Goal: Information Seeking & Learning: Learn about a topic

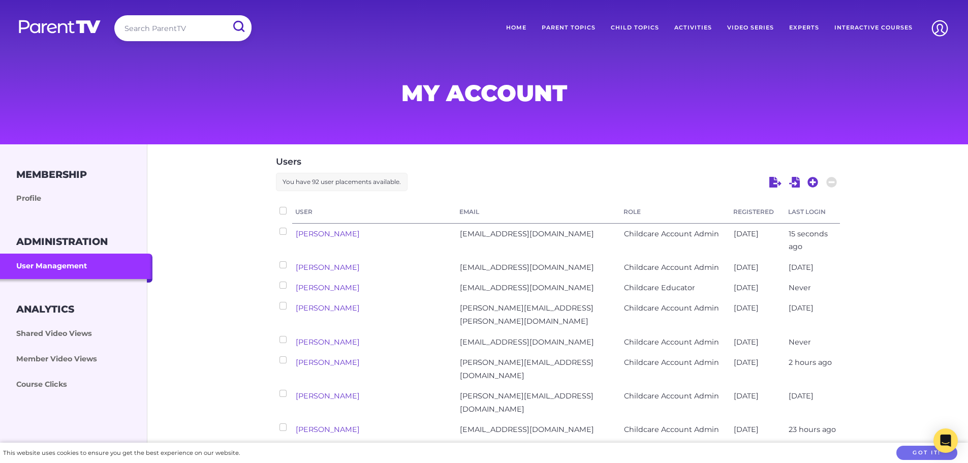
scroll to position [102, 0]
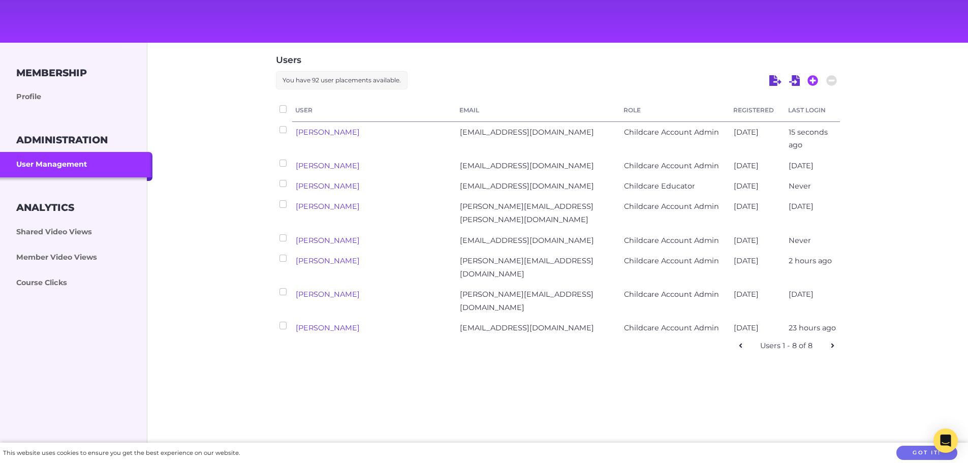
click at [812, 81] on icon at bounding box center [812, 80] width 11 height 11
select select "ptv_elc_member"
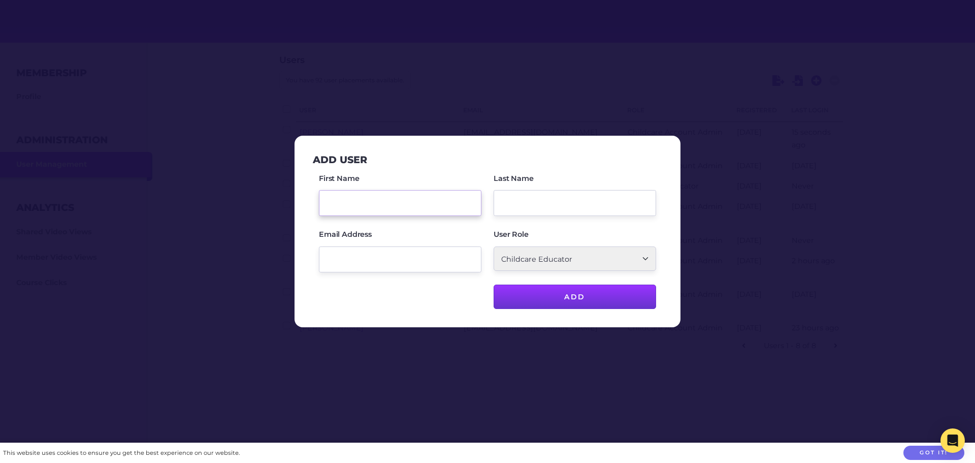
click at [343, 200] on input "First Name" at bounding box center [400, 203] width 163 height 26
type input "Carli"
click at [350, 262] on input "Email Address" at bounding box center [400, 259] width 163 height 26
paste input "carlibax@gmail.com"
type input "carlibax@gmail.com"
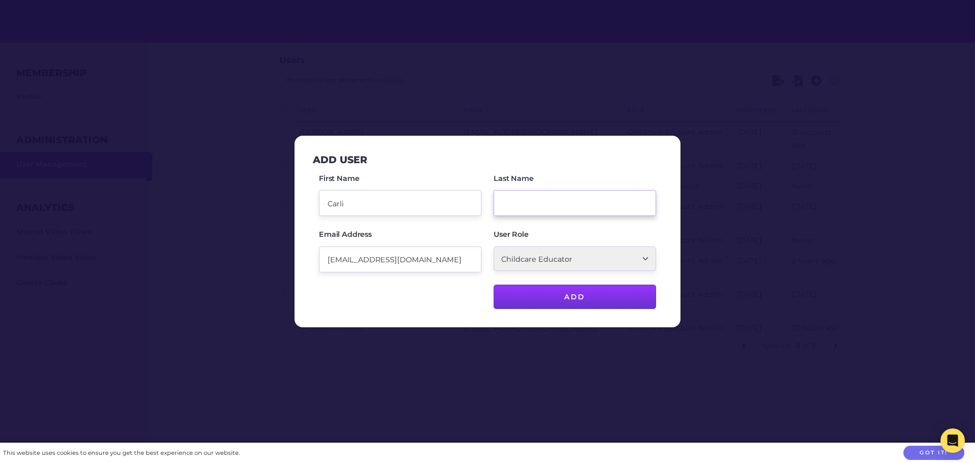
click at [520, 200] on input "Last Name" at bounding box center [575, 203] width 163 height 26
type input "Chow"
click at [667, 236] on div "Add User First Name Carli Last Name Chow Email Address carlibax@gmail.com User …" at bounding box center [488, 231] width 370 height 175
click at [644, 261] on select "Parent/Carer Childcare Account Admin Childcare Educator" at bounding box center [575, 258] width 163 height 24
select select "ptv_member"
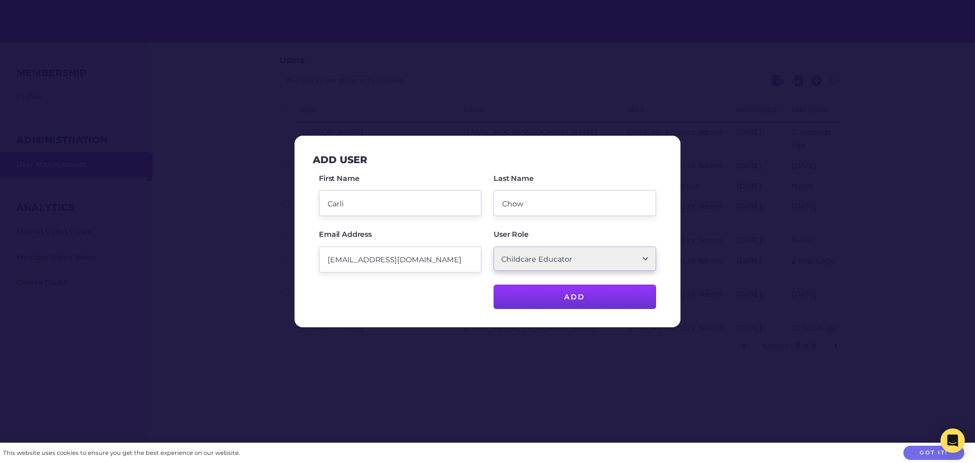
click at [494, 246] on select "Parent/Carer Childcare Account Admin Childcare Educator" at bounding box center [575, 258] width 163 height 24
click at [587, 301] on input "Add" at bounding box center [575, 296] width 163 height 24
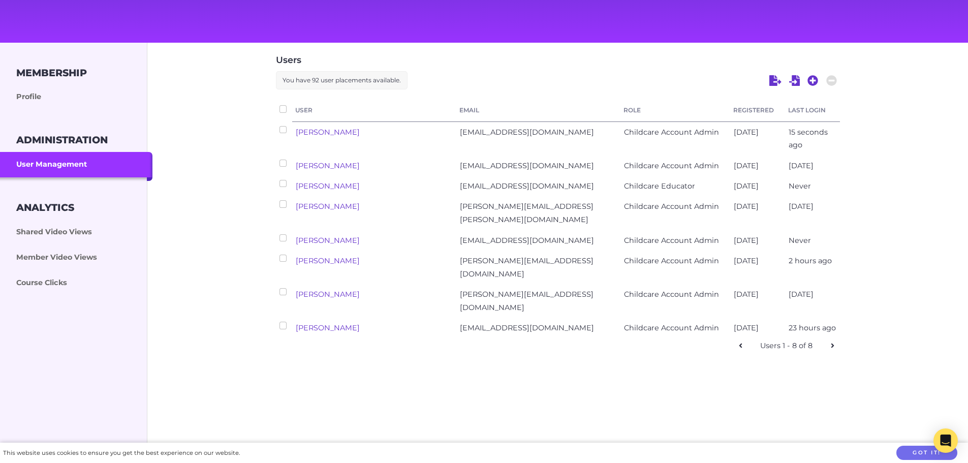
checkbox input "false"
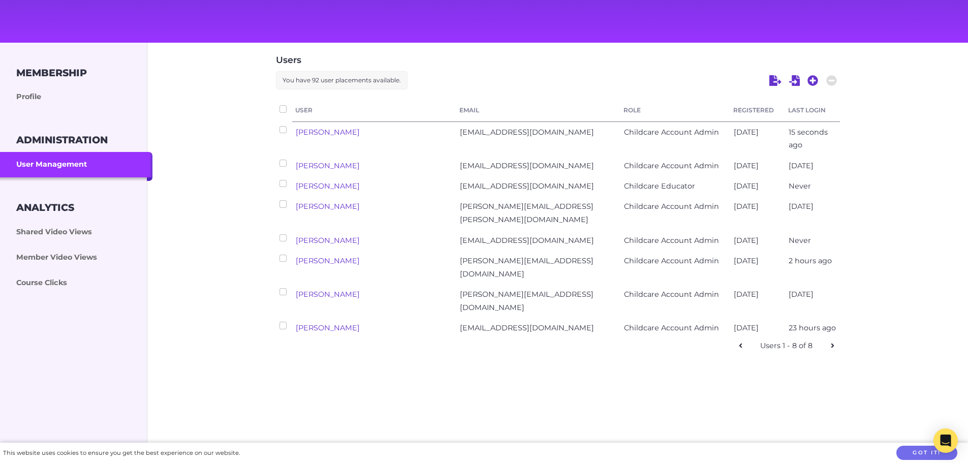
checkbox input "false"
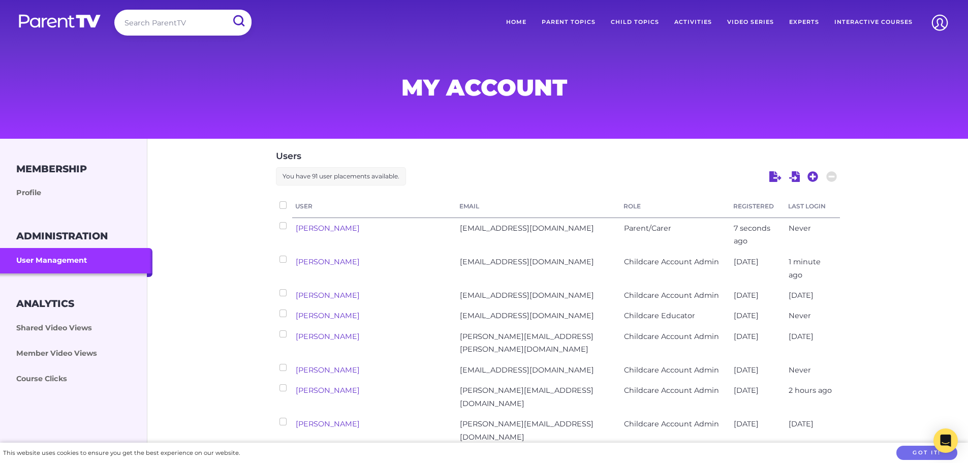
scroll to position [0, 0]
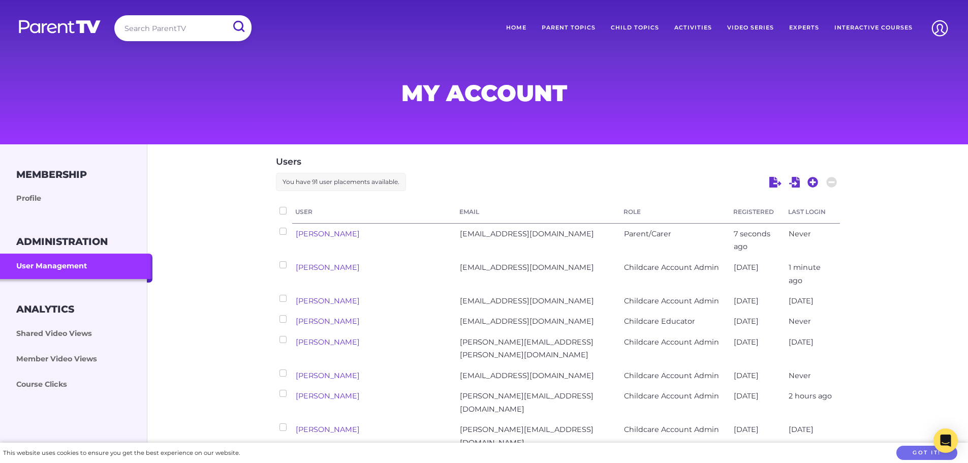
click at [579, 27] on link "Parent Topics" at bounding box center [568, 27] width 69 height 25
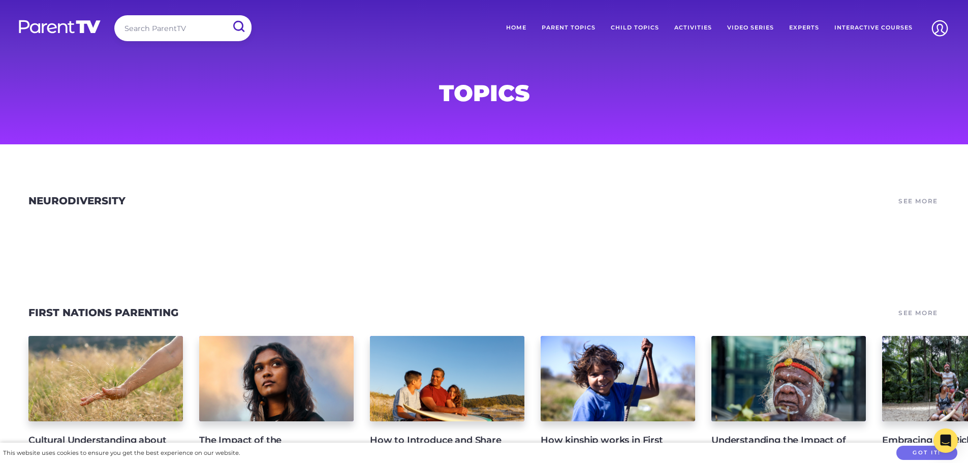
click at [637, 26] on link "Child Topics" at bounding box center [634, 27] width 63 height 25
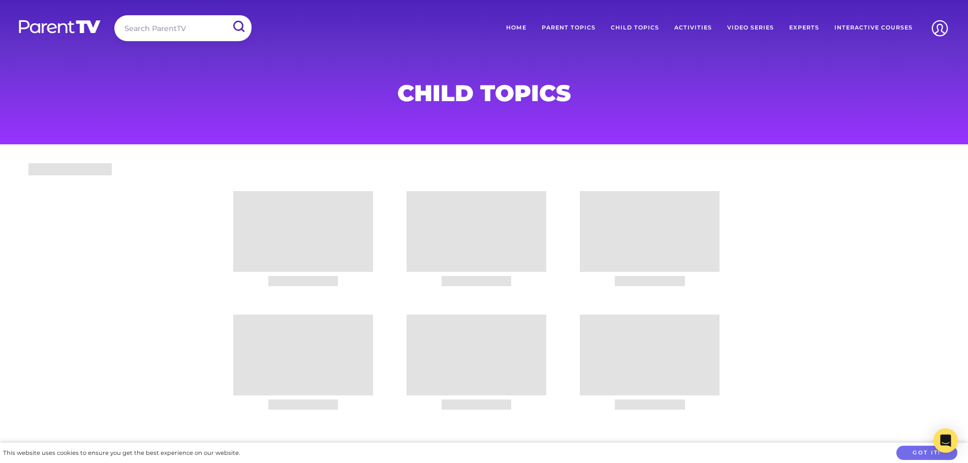
click at [858, 29] on link "Interactive Courses" at bounding box center [872, 27] width 93 height 25
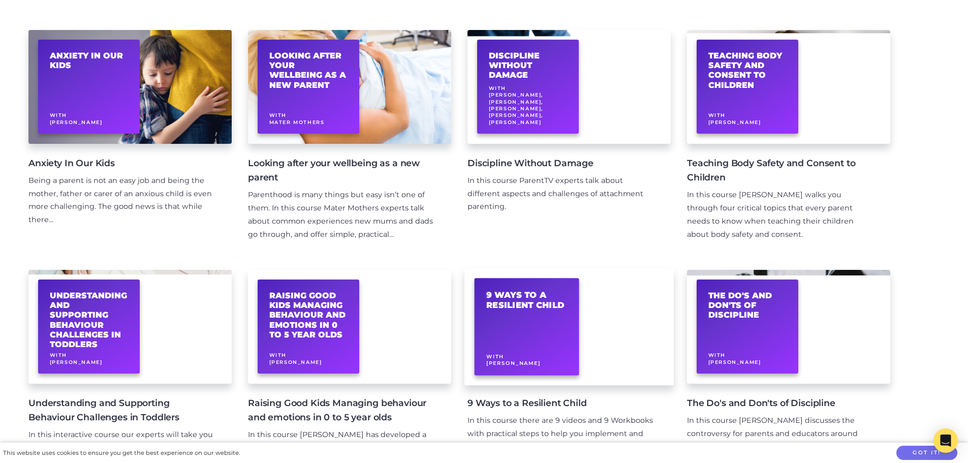
scroll to position [152, 0]
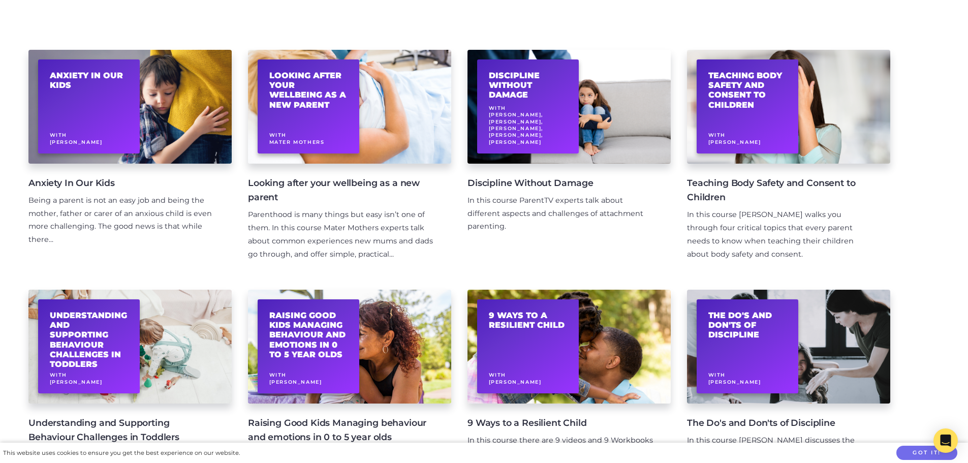
click at [67, 183] on h4 "Anxiety In Our Kids" at bounding box center [121, 183] width 187 height 14
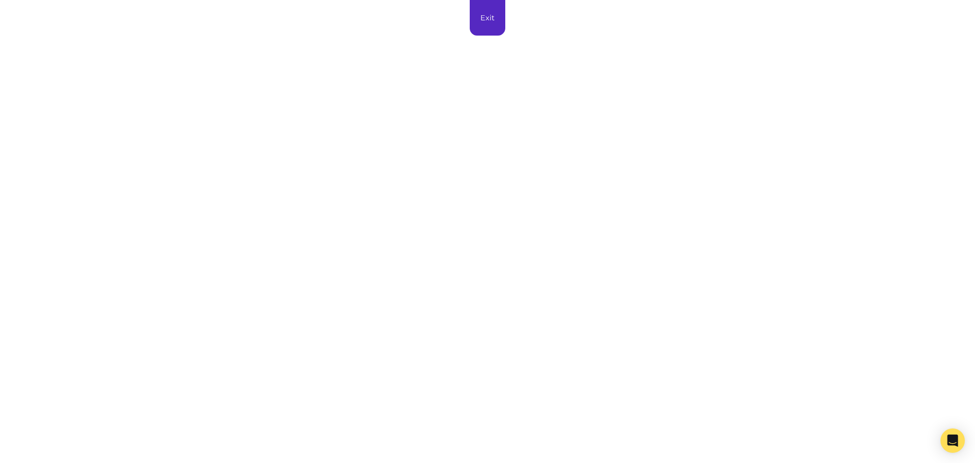
click at [489, 19] on link "Exit" at bounding box center [488, 18] width 36 height 36
